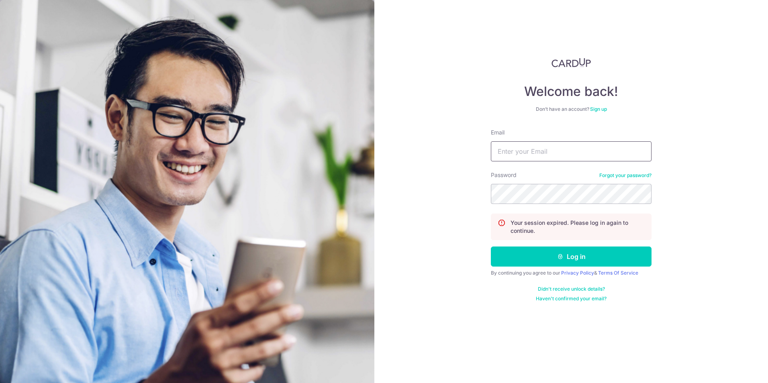
click at [523, 152] on input "Email" at bounding box center [571, 151] width 161 height 20
type input "[EMAIL_ADDRESS][DOMAIN_NAME]"
click at [546, 243] on form "Email varun.garg.2003@gmail.com Password Forgot your password? Your session exp…" at bounding box center [571, 216] width 161 height 174
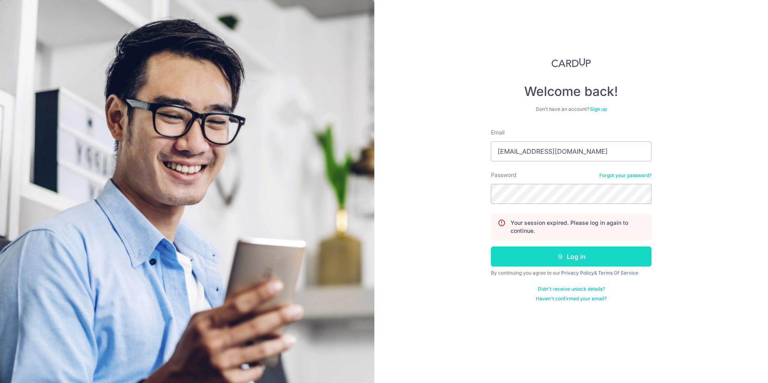
click at [533, 250] on button "Log in" at bounding box center [571, 257] width 161 height 20
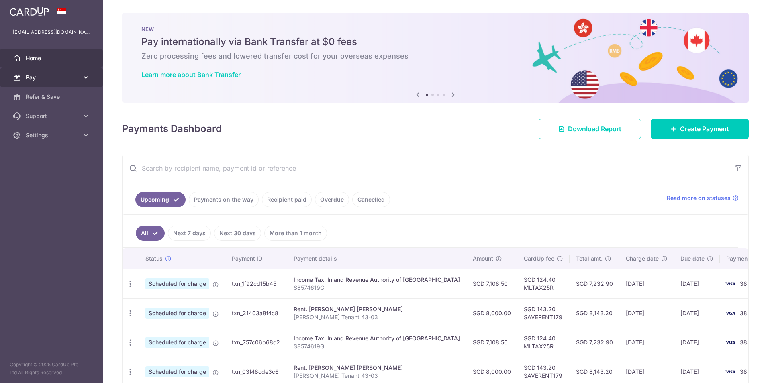
drag, startPoint x: 0, startPoint y: 0, endPoint x: 38, endPoint y: 80, distance: 88.6
click at [38, 80] on span "Pay" at bounding box center [52, 78] width 53 height 8
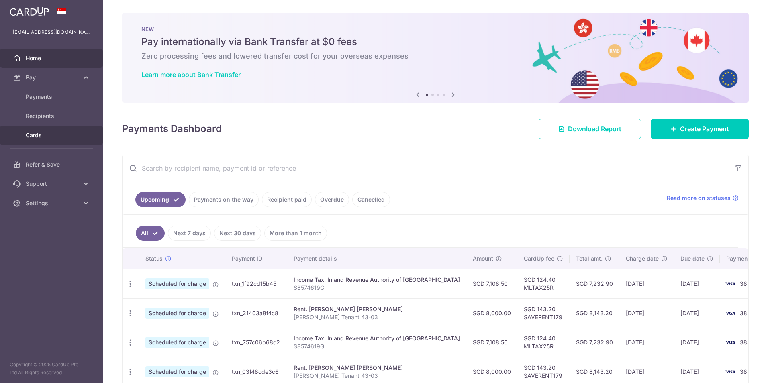
click at [38, 130] on link "Cards" at bounding box center [51, 135] width 103 height 19
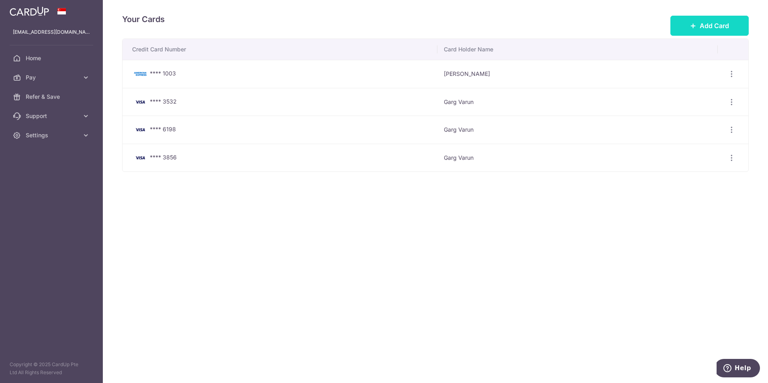
click at [706, 21] on span "Add Card" at bounding box center [714, 26] width 29 height 10
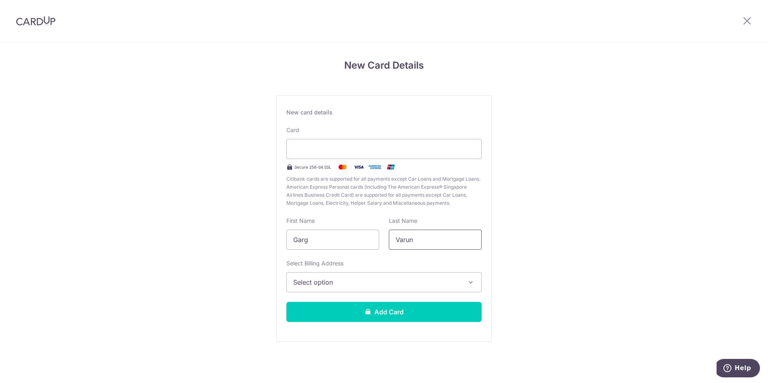
drag, startPoint x: 428, startPoint y: 242, endPoint x: 386, endPoint y: 238, distance: 42.4
click at [386, 238] on div "Last Name Varun" at bounding box center [435, 233] width 102 height 33
type input "Sakshi"
click at [341, 280] on span "Select option" at bounding box center [376, 283] width 167 height 10
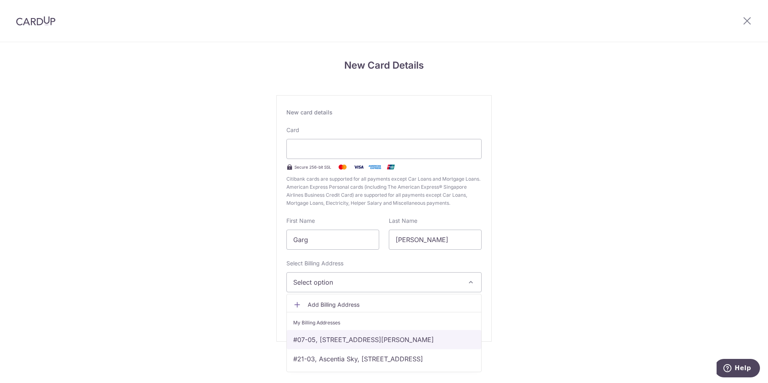
click at [356, 346] on link "#07-05, 6 Alexandra View, The Metropolitan , Singapore, Singapore-158746" at bounding box center [384, 339] width 194 height 19
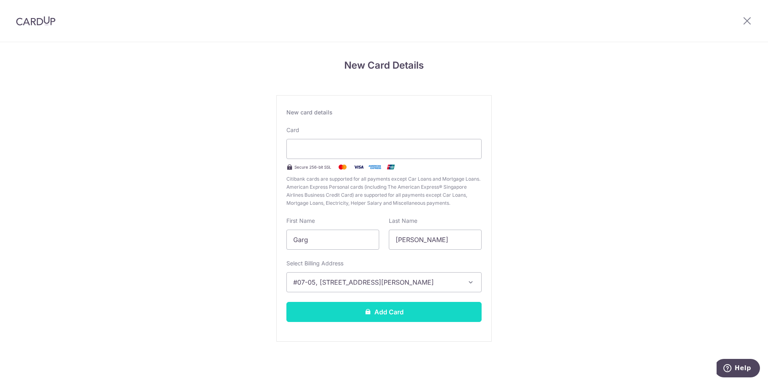
click at [366, 321] on button "Add Card" at bounding box center [383, 312] width 195 height 20
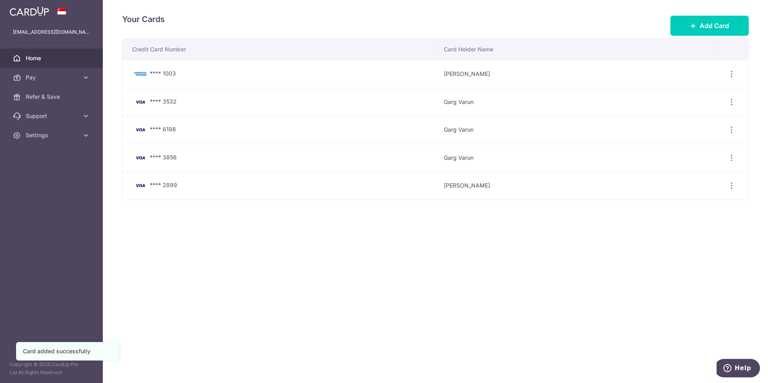
click at [59, 57] on span "Home" at bounding box center [52, 58] width 53 height 8
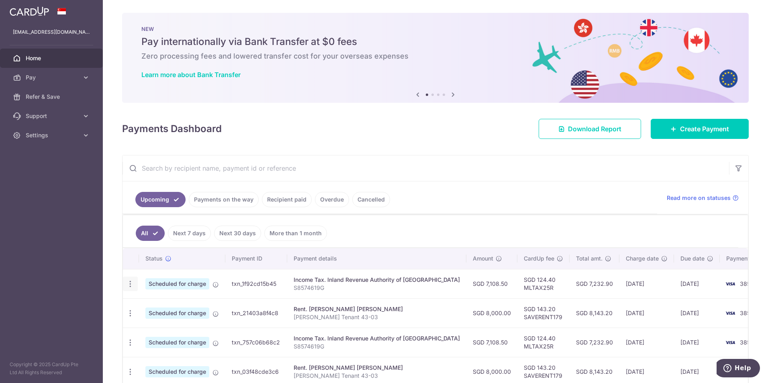
click at [129, 282] on icon "button" at bounding box center [130, 284] width 8 height 8
click at [173, 304] on span "Update payment" at bounding box center [173, 306] width 55 height 10
radio input "true"
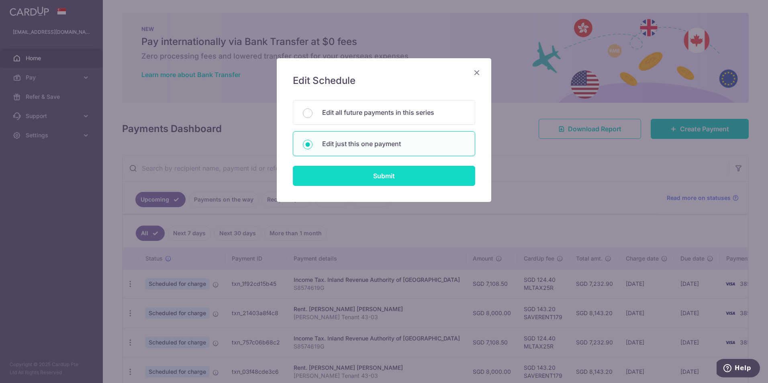
click at [374, 179] on input "Submit" at bounding box center [384, 176] width 182 height 20
radio input "true"
type input "7,108.50"
type input "[DATE]"
type input "S8574619G"
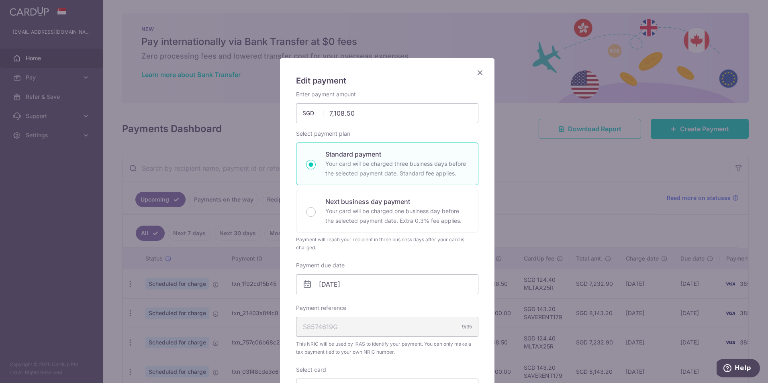
type input "MLTAX25R"
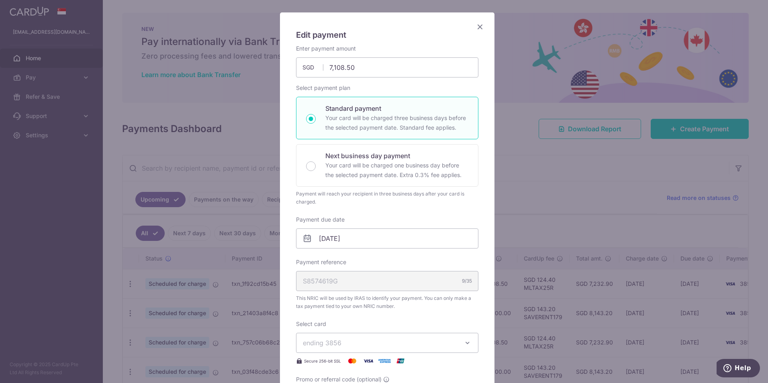
scroll to position [161, 0]
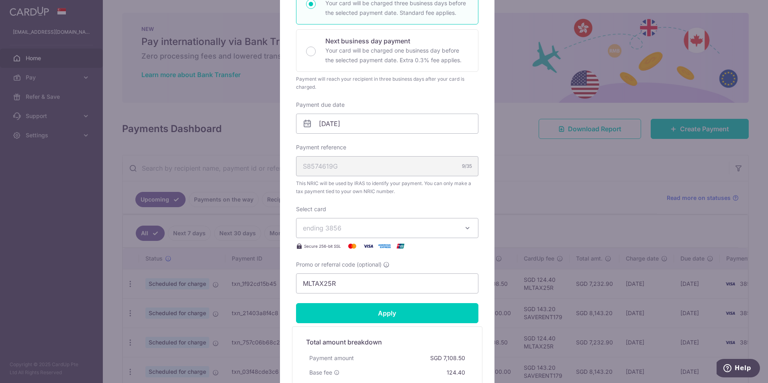
click at [374, 224] on span "ending 3856" at bounding box center [380, 228] width 154 height 10
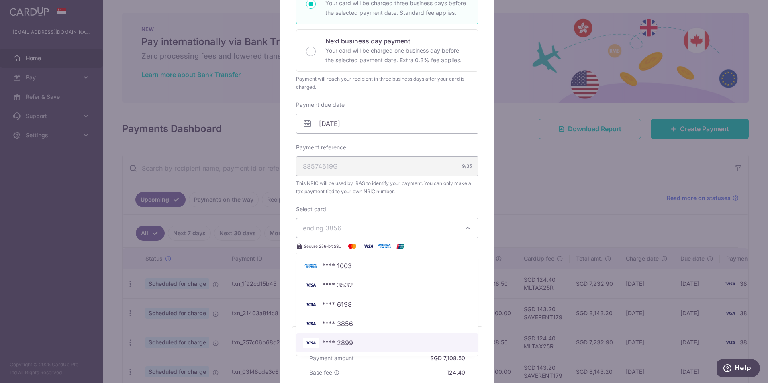
click at [350, 346] on span "**** 2899" at bounding box center [387, 343] width 169 height 10
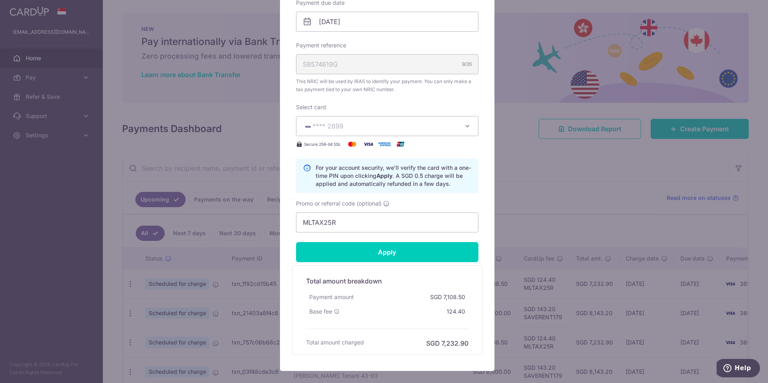
scroll to position [281, 0]
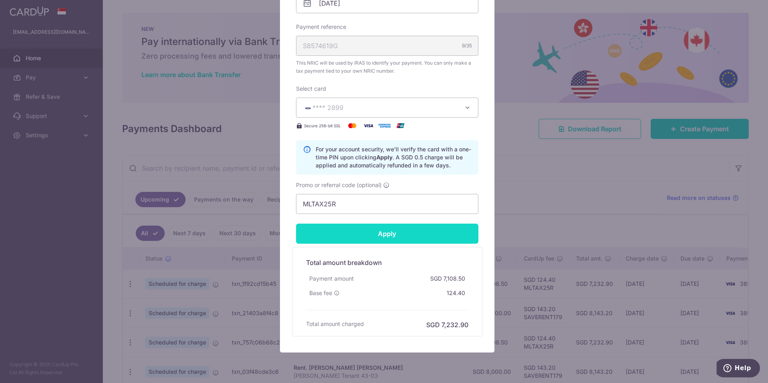
click at [401, 236] on input "Apply" at bounding box center [387, 234] width 182 height 20
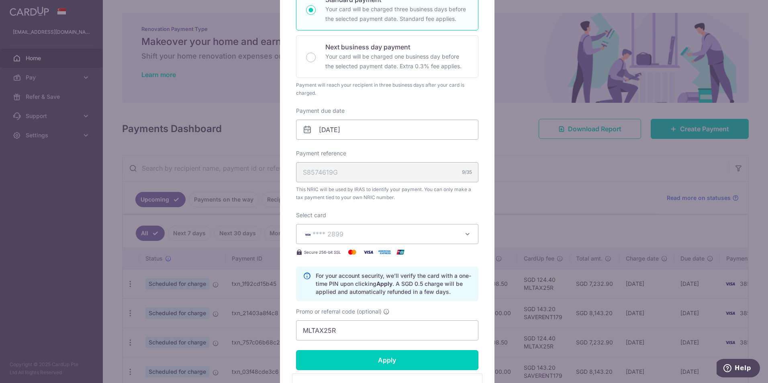
scroll to position [161, 0]
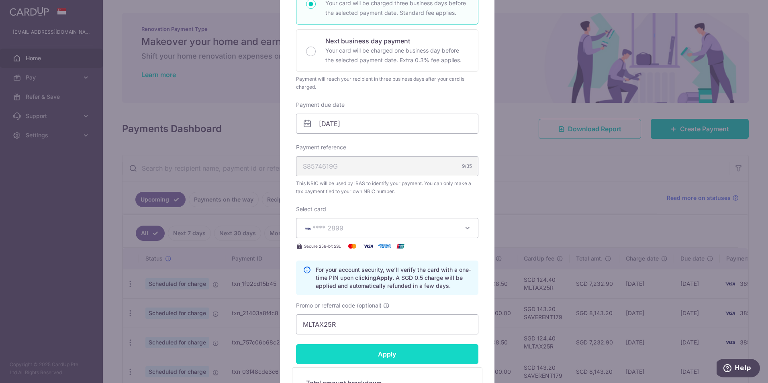
click at [357, 356] on input "Apply" at bounding box center [387, 354] width 182 height 20
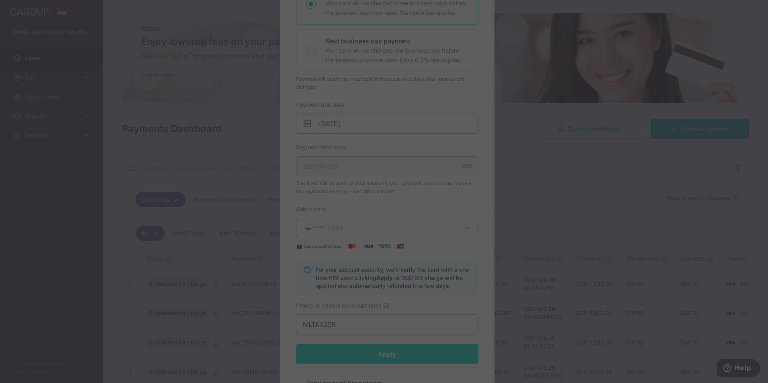
type input "Successfully Applied"
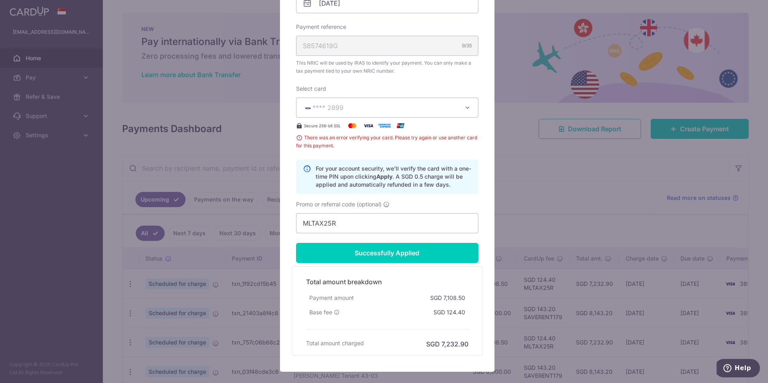
scroll to position [356, 0]
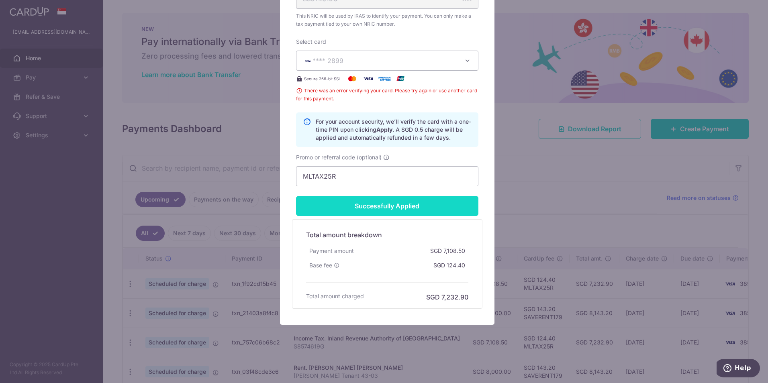
click at [360, 207] on input "Successfully Applied" at bounding box center [387, 206] width 182 height 20
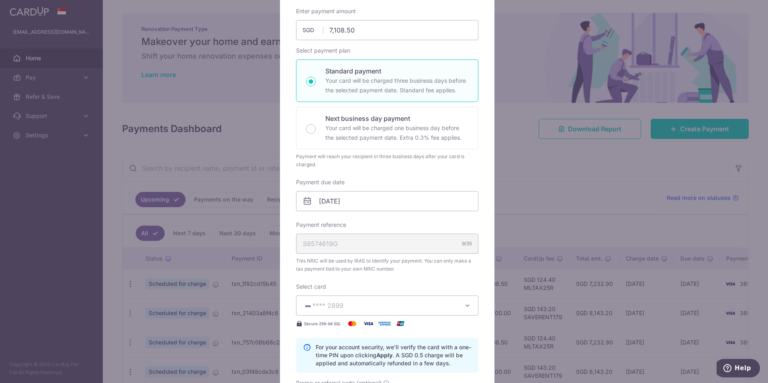
scroll to position [0, 0]
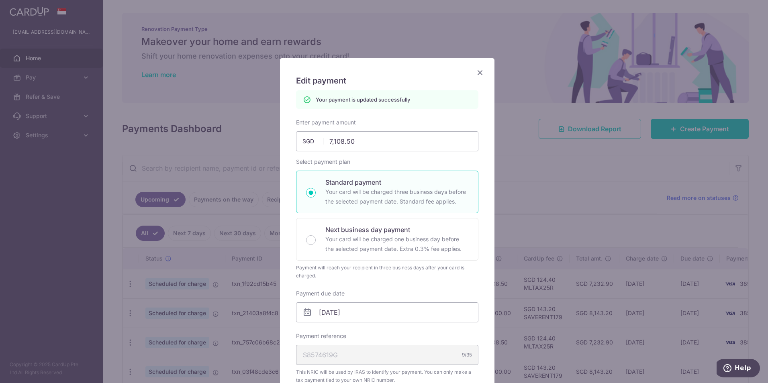
click at [477, 67] on div "Edit payment By clicking apply, you will make changes to all payments to Inland…" at bounding box center [387, 360] width 215 height 604
click at [477, 72] on icon "Close" at bounding box center [480, 72] width 10 height 10
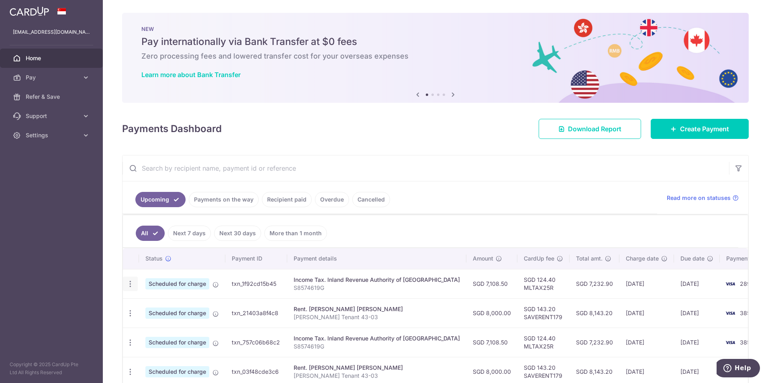
click at [134, 283] on div "Update payment Cancel payment" at bounding box center [130, 284] width 15 height 15
click at [497, 180] on input "text" at bounding box center [426, 168] width 607 height 26
click at [124, 282] on div "Update payment Cancel payment" at bounding box center [130, 284] width 15 height 15
click at [127, 284] on icon "button" at bounding box center [130, 284] width 8 height 8
click at [151, 303] on span "Update payment" at bounding box center [173, 306] width 55 height 10
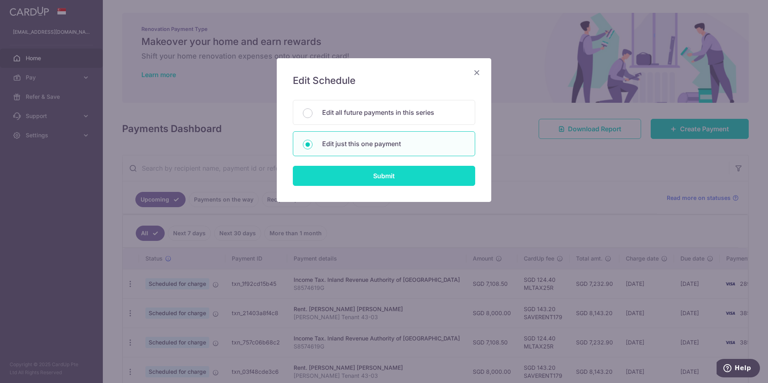
click at [375, 182] on input "Submit" at bounding box center [384, 176] width 182 height 20
radio input "true"
type input "7,108.50"
type input "[DATE]"
type input "S8574619G"
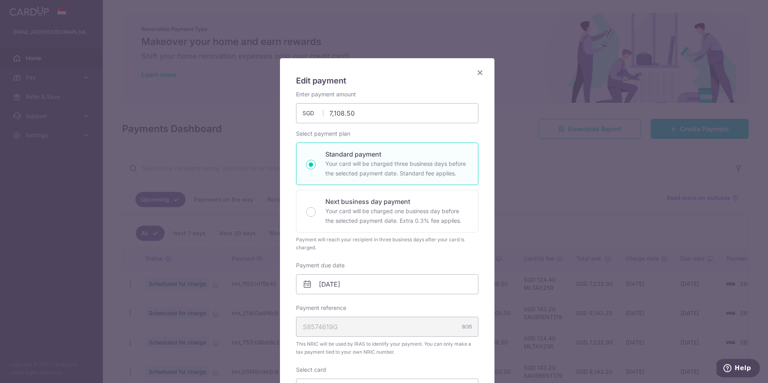
type input "MLTAX25R"
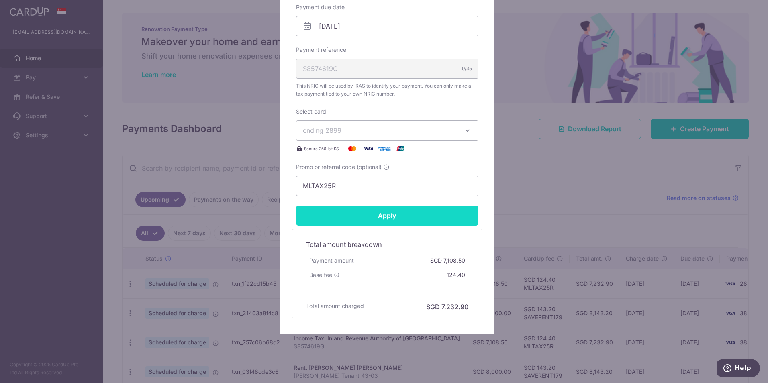
scroll to position [268, 0]
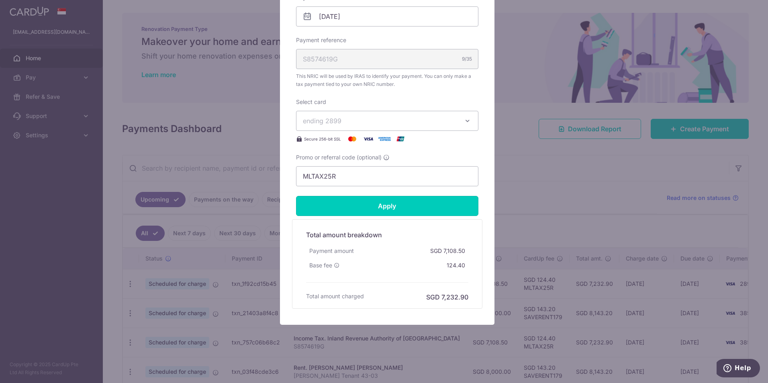
click at [409, 204] on input "Apply" at bounding box center [387, 206] width 182 height 20
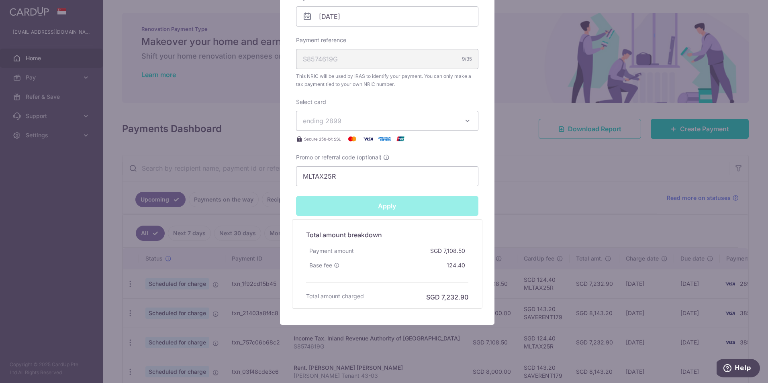
type input "Successfully Applied"
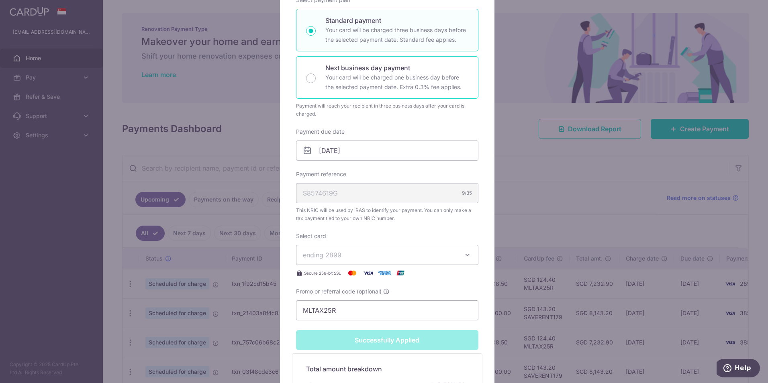
scroll to position [67, 0]
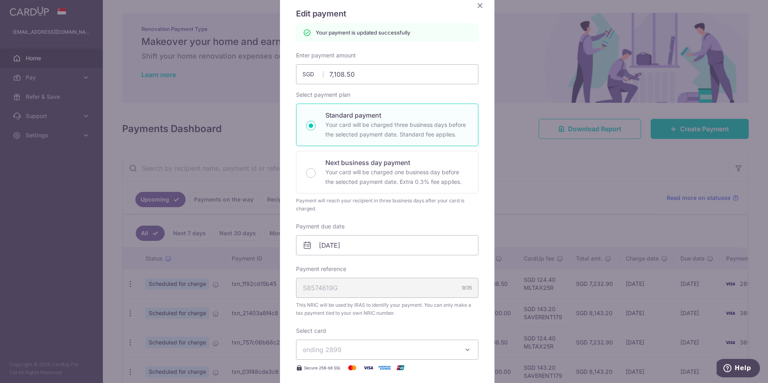
click at [475, 8] on icon "Close" at bounding box center [480, 5] width 10 height 10
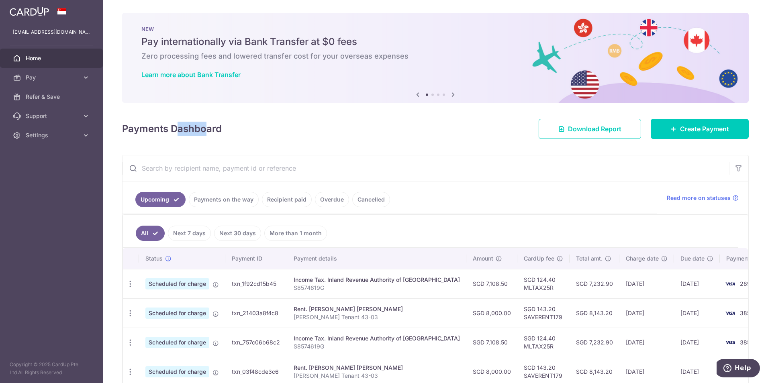
drag, startPoint x: 179, startPoint y: 126, endPoint x: 207, endPoint y: 126, distance: 27.3
click at [207, 126] on h4 "Payments Dashboard" at bounding box center [172, 129] width 100 height 14
click at [207, 125] on h4 "Payments Dashboard" at bounding box center [172, 129] width 100 height 14
